Goal: Information Seeking & Learning: Learn about a topic

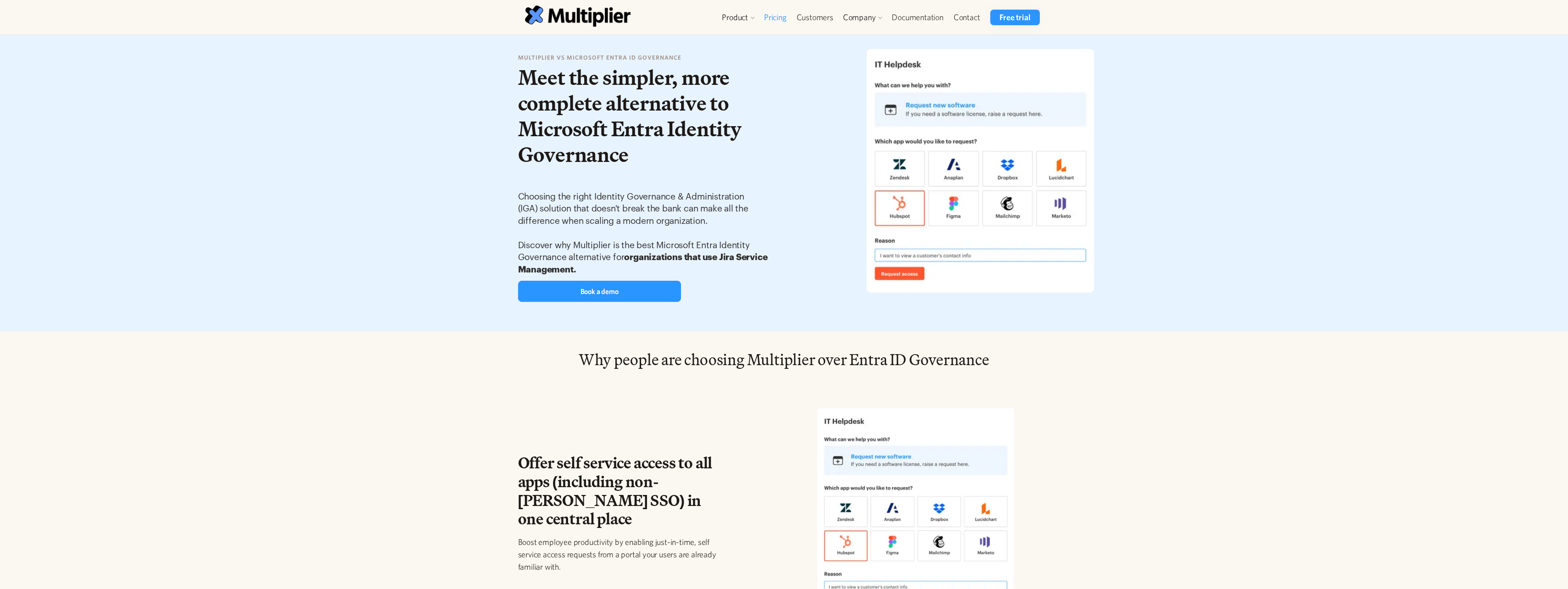
click at [769, 17] on link "Pricing" at bounding box center [775, 17] width 32 height 16
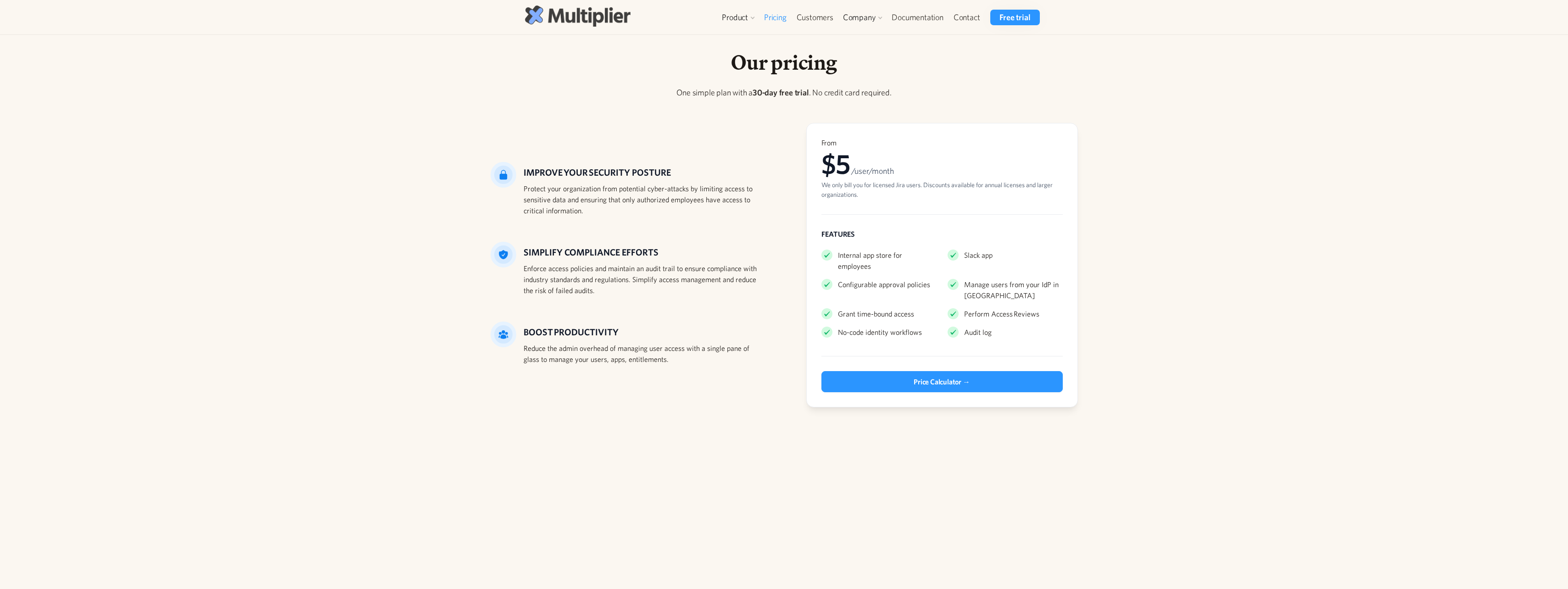
click at [602, 19] on img at bounding box center [578, 16] width 105 height 21
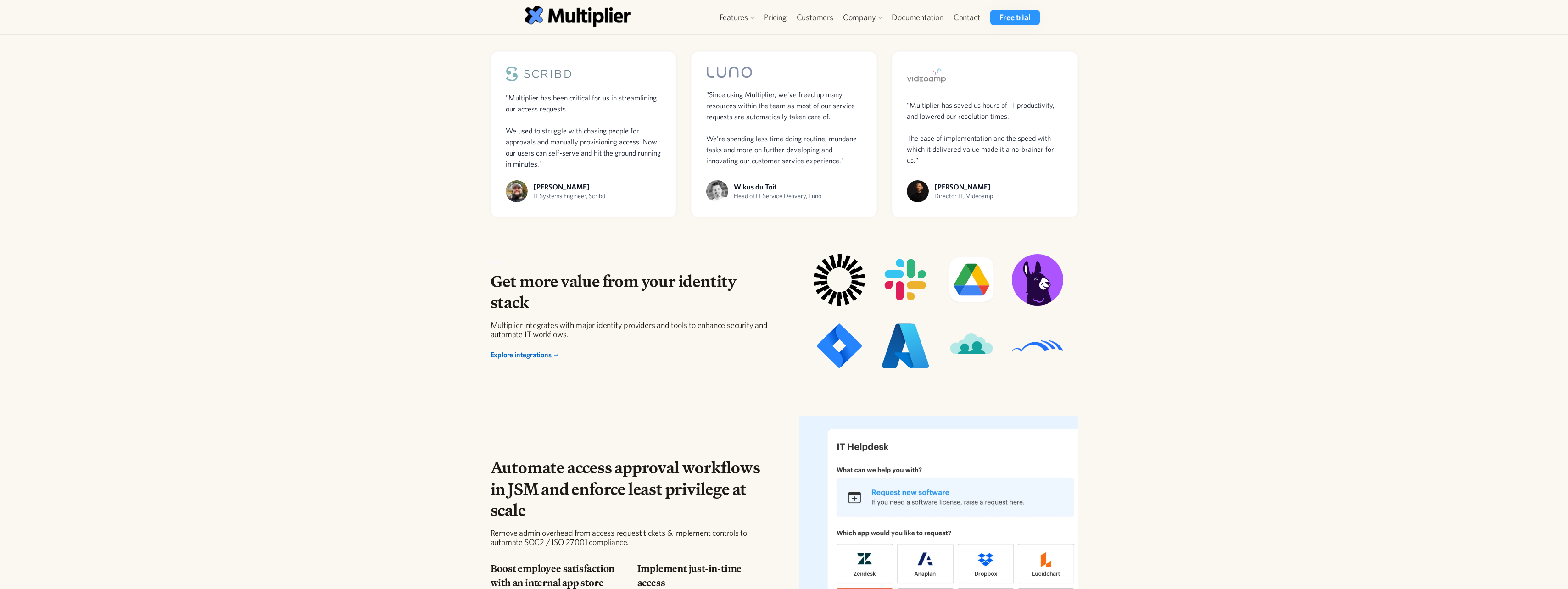
scroll to position [918, 0]
